Goal: Transaction & Acquisition: Download file/media

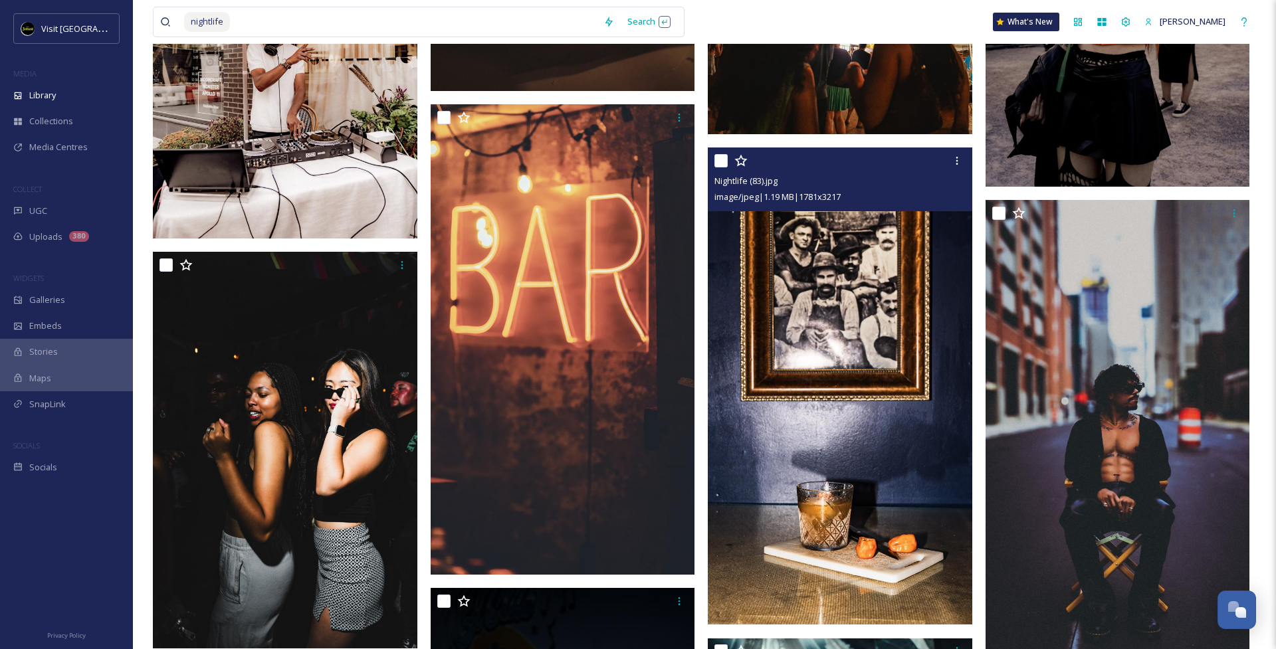
scroll to position [38, 0]
type input "n"
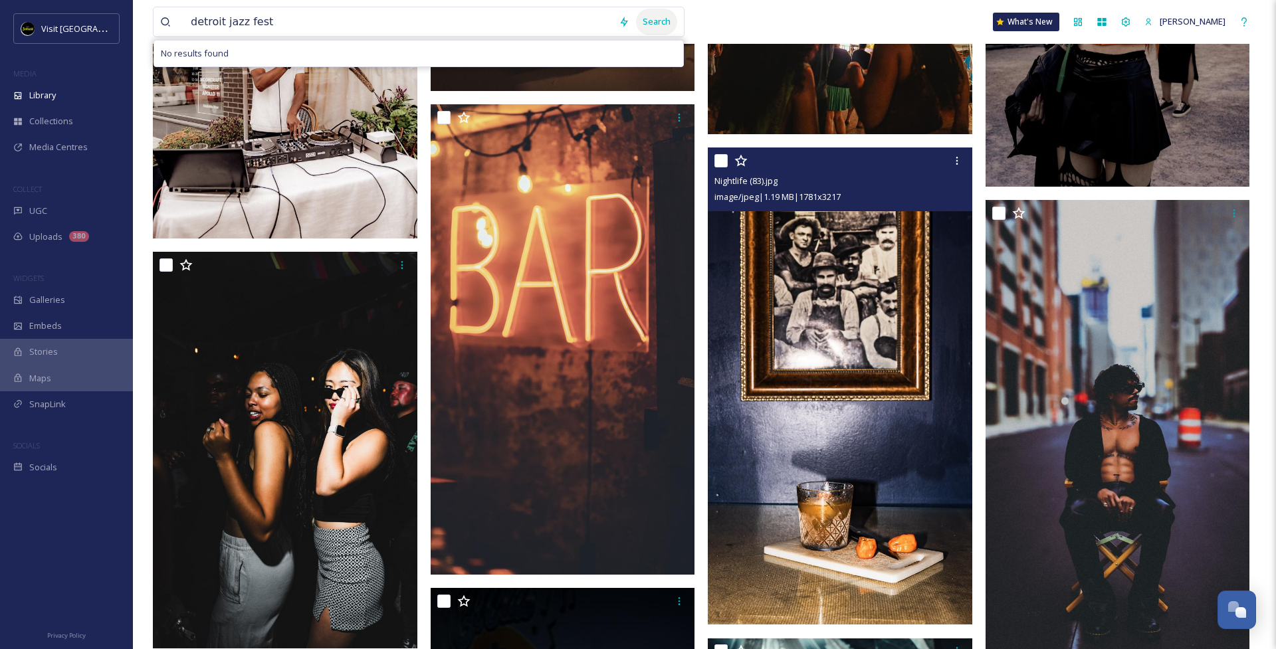
click at [667, 23] on div "Search" at bounding box center [656, 22] width 41 height 26
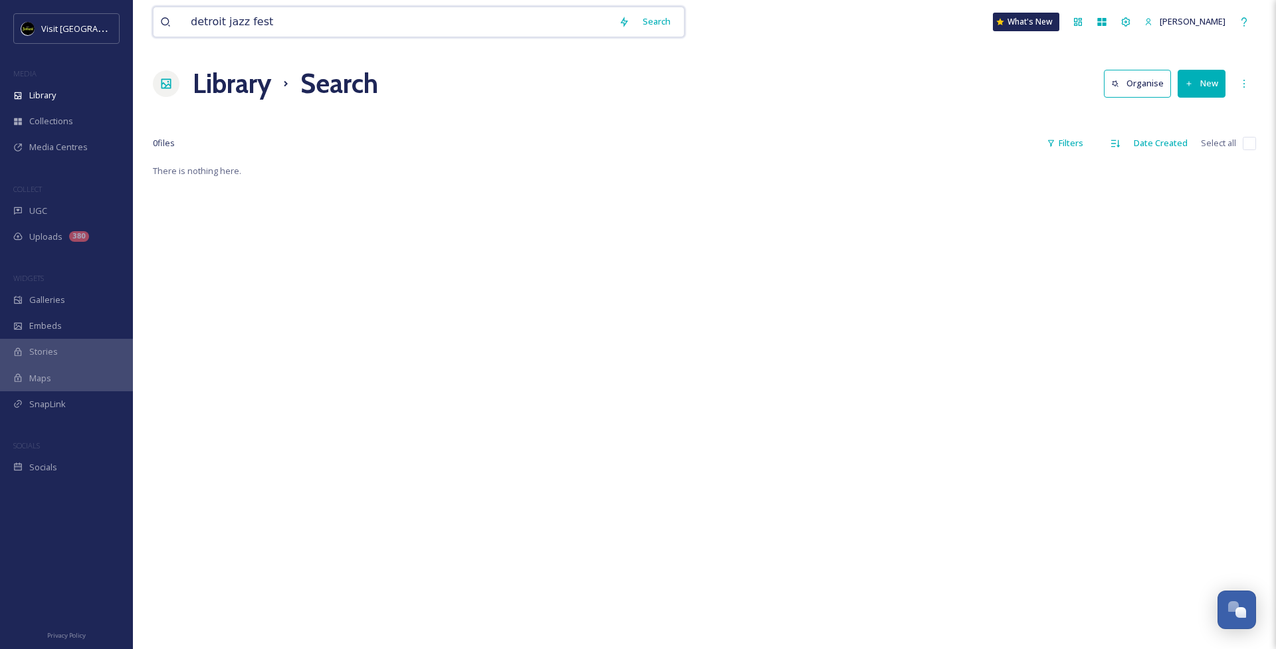
drag, startPoint x: 373, startPoint y: 7, endPoint x: 298, endPoint y: 3, distance: 75.9
click at [297, 5] on div "detroit jazz fest Search What's New [PERSON_NAME]" at bounding box center [704, 22] width 1103 height 44
drag, startPoint x: 298, startPoint y: 16, endPoint x: 155, endPoint y: 17, distance: 142.9
click at [155, 17] on div "detroit jazz fest Search" at bounding box center [419, 22] width 532 height 31
type input "jazz"
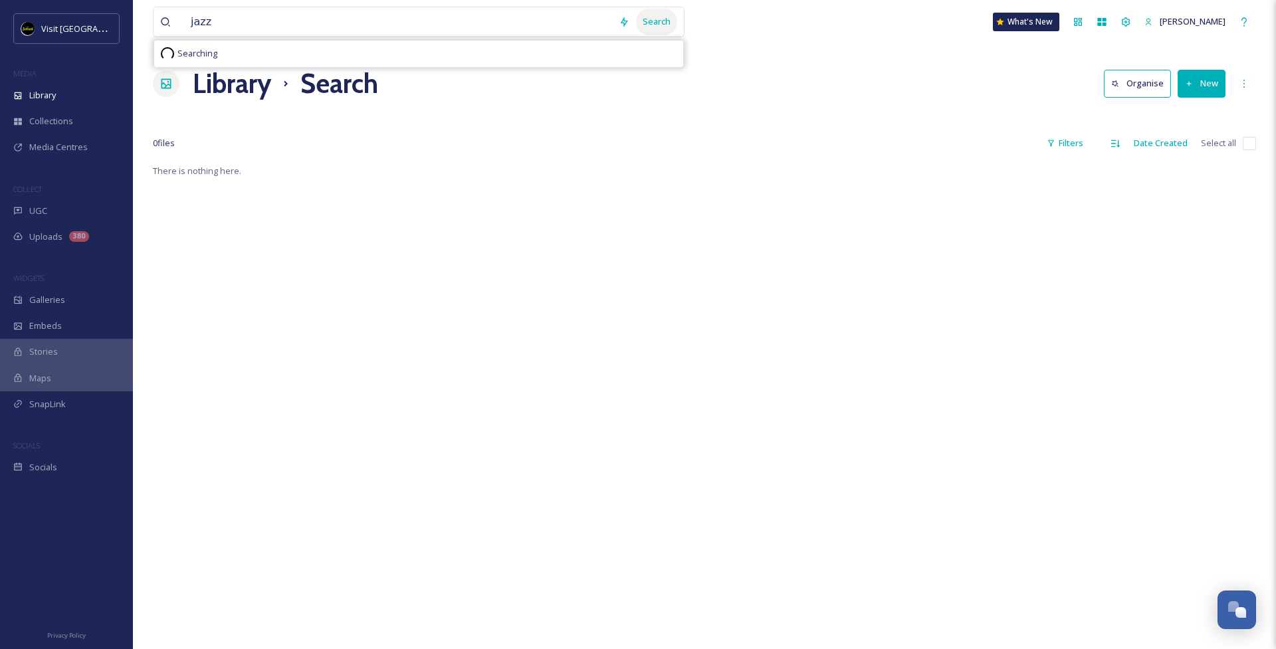
click at [653, 27] on div "Search" at bounding box center [656, 22] width 41 height 26
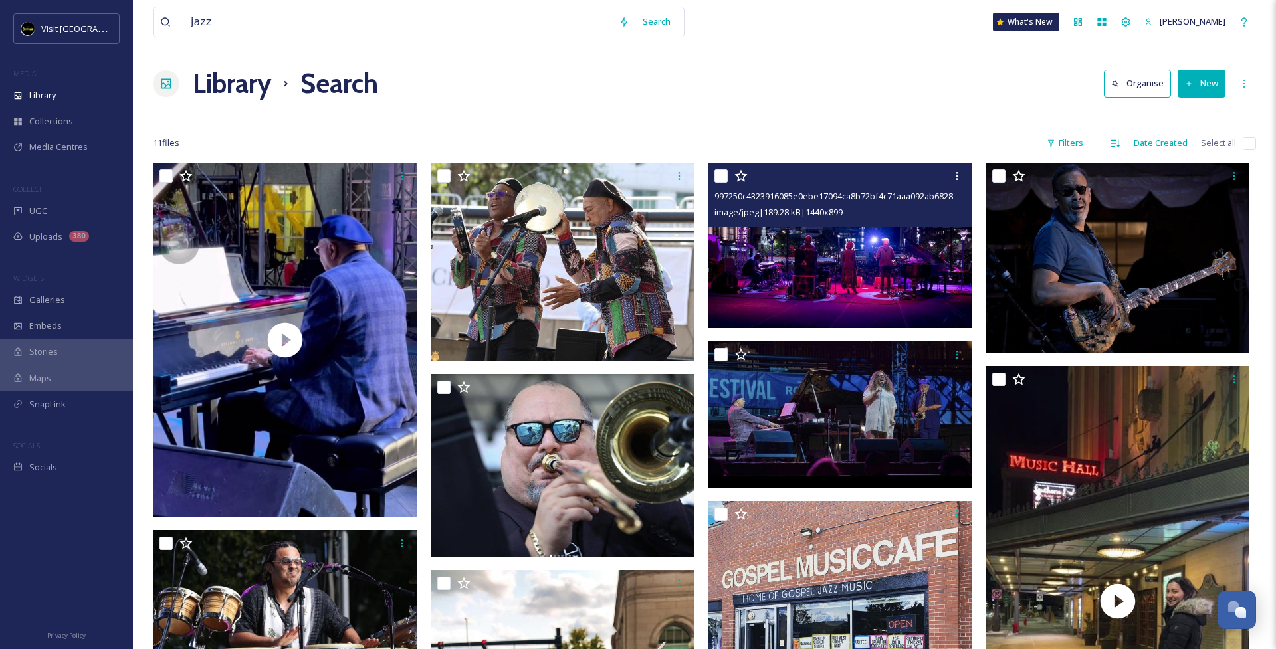
click at [807, 304] on img at bounding box center [840, 245] width 264 height 165
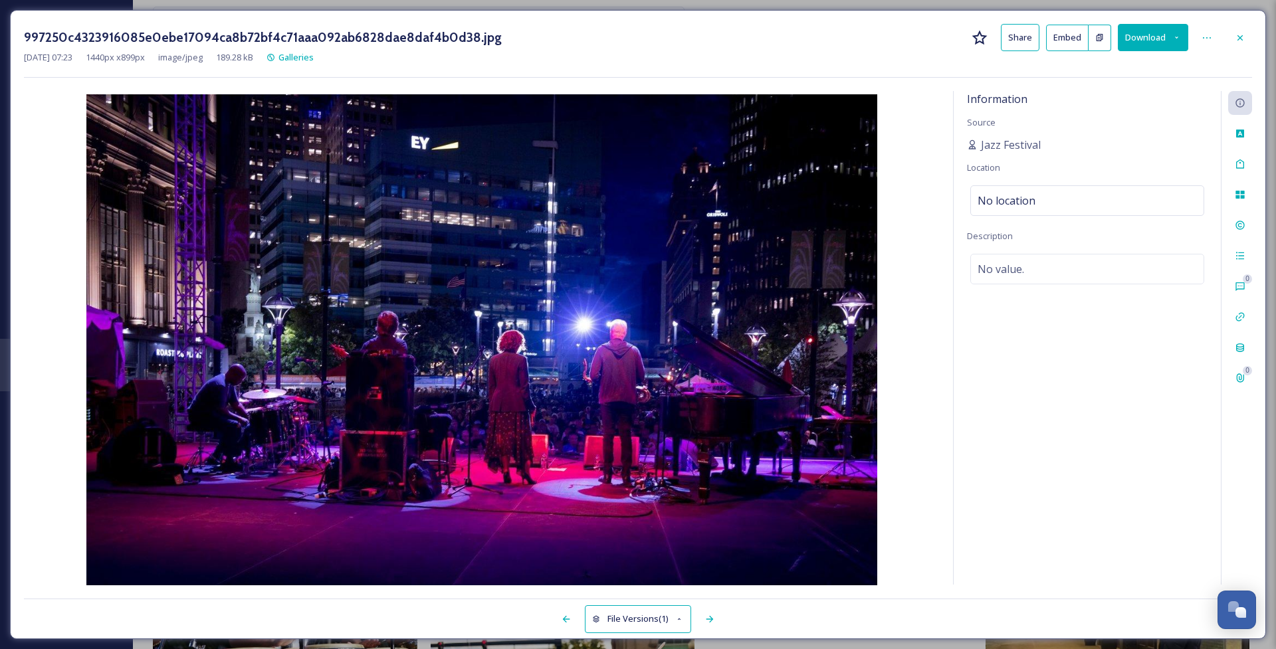
click at [1163, 42] on button "Download" at bounding box center [1153, 37] width 70 height 27
click at [1164, 69] on span "Download Original (1440 x 899)" at bounding box center [1118, 68] width 121 height 13
click at [1235, 40] on icon at bounding box center [1240, 38] width 11 height 11
